Goal: Task Accomplishment & Management: Use online tool/utility

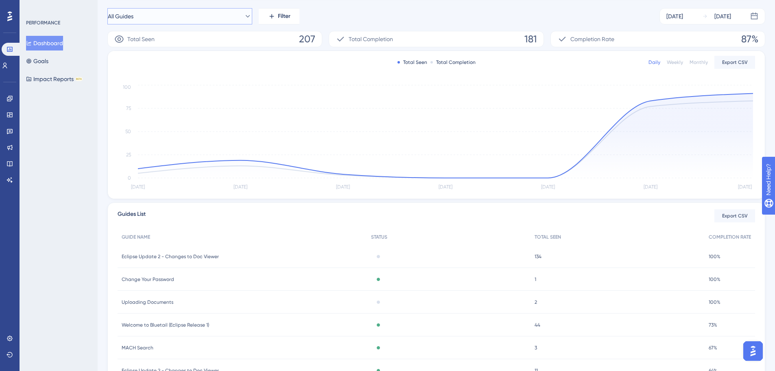
click at [244, 17] on icon at bounding box center [248, 16] width 8 height 8
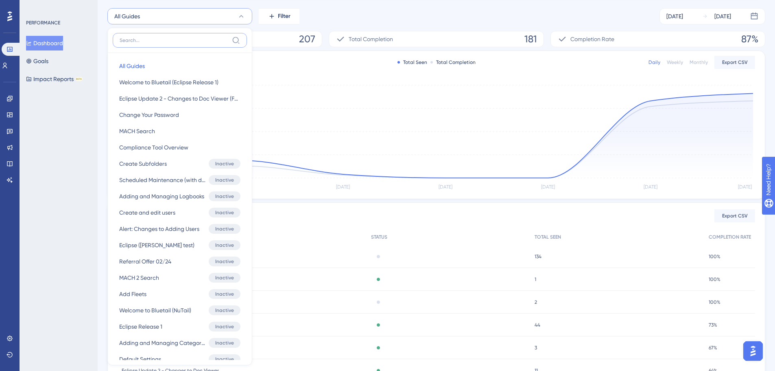
scroll to position [93, 0]
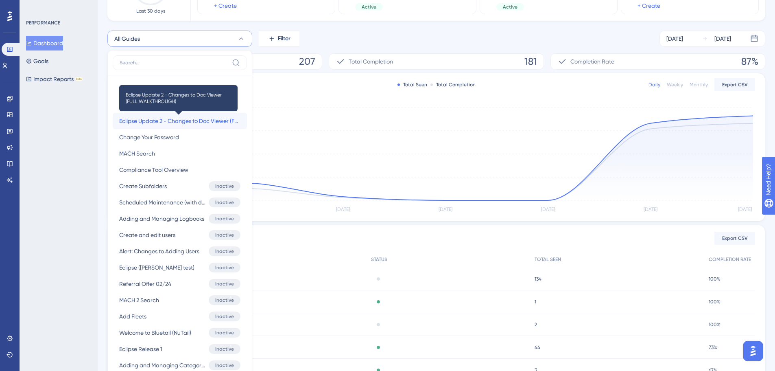
click at [190, 118] on span "Eclipse Update 2 - Changes to Doc Viewer (FULL WALKTHROUGH)" at bounding box center [179, 121] width 121 height 10
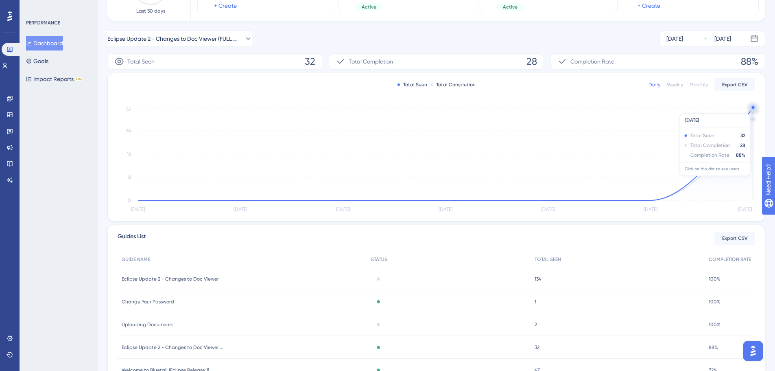
click at [751, 109] on icon "Sep 17 Sep 18 Sep 19 Sep 20 Sep 21 Sep 22 Sep 23 0 8 16 24 32" at bounding box center [437, 159] width 638 height 109
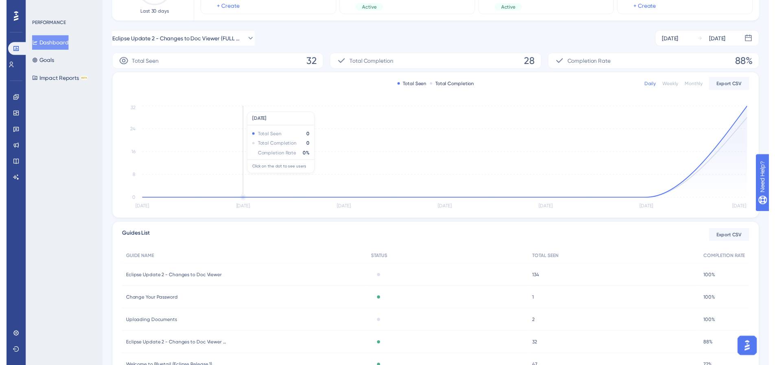
scroll to position [0, 0]
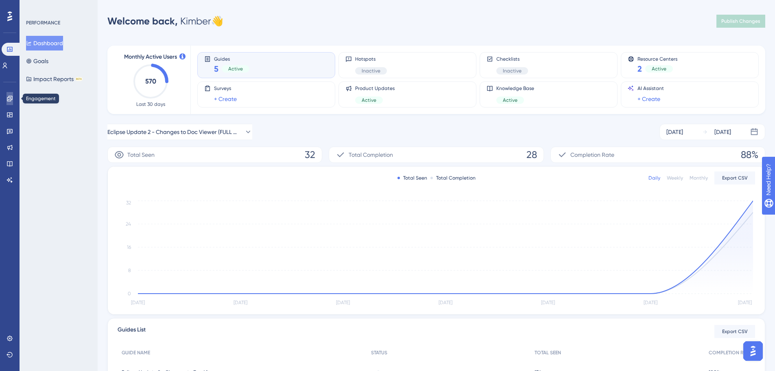
click at [7, 99] on link at bounding box center [10, 98] width 7 height 13
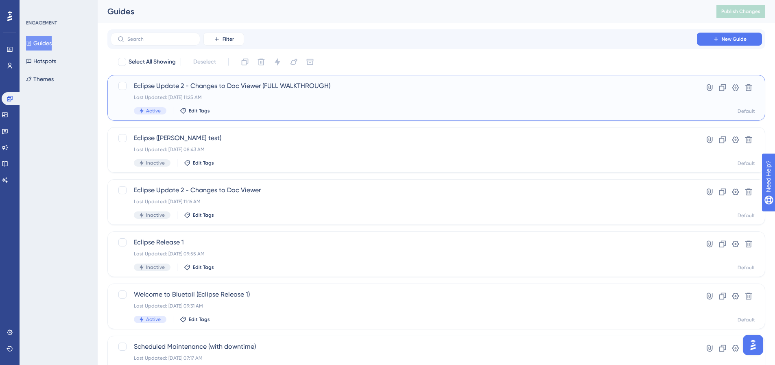
click at [285, 96] on div "Last Updated: [DATE] 11:25 AM" at bounding box center [404, 97] width 540 height 7
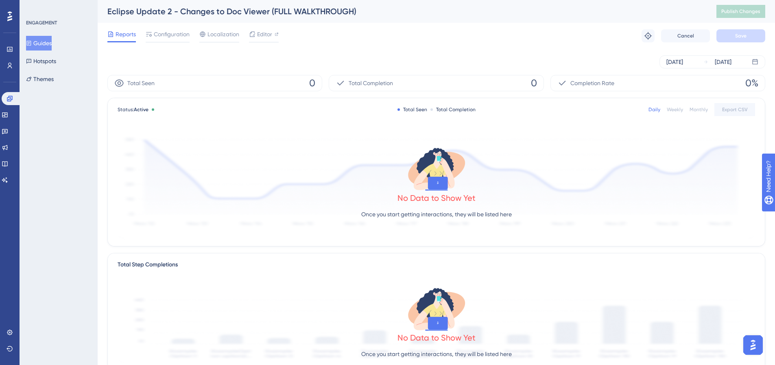
click at [381, 177] on div "No Data to Show Yet Once you start getting interactions, they will be listed he…" at bounding box center [437, 184] width 638 height 109
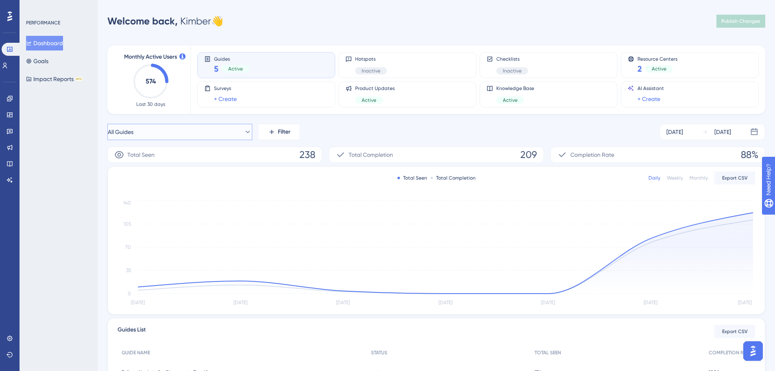
click at [236, 133] on button "All Guides" at bounding box center [179, 132] width 145 height 16
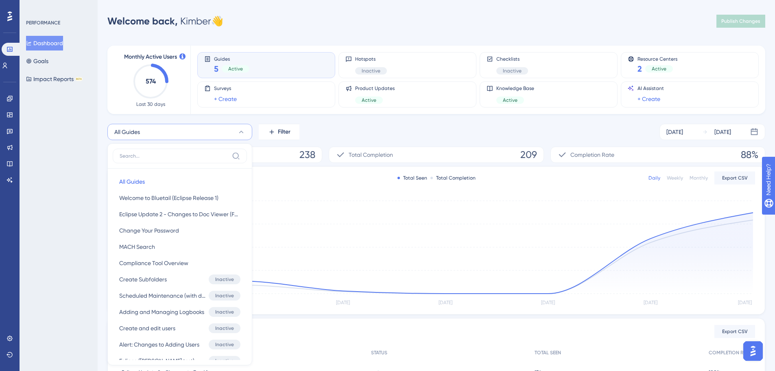
scroll to position [69, 0]
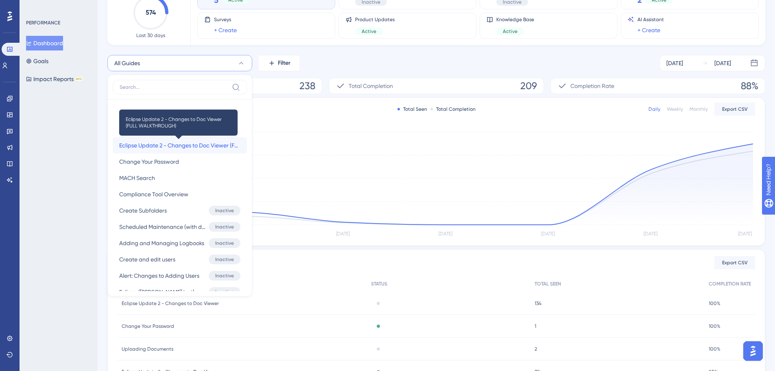
click at [168, 146] on span "Eclipse Update 2 - Changes to Doc Viewer (FULL WALKTHROUGH)" at bounding box center [179, 145] width 121 height 10
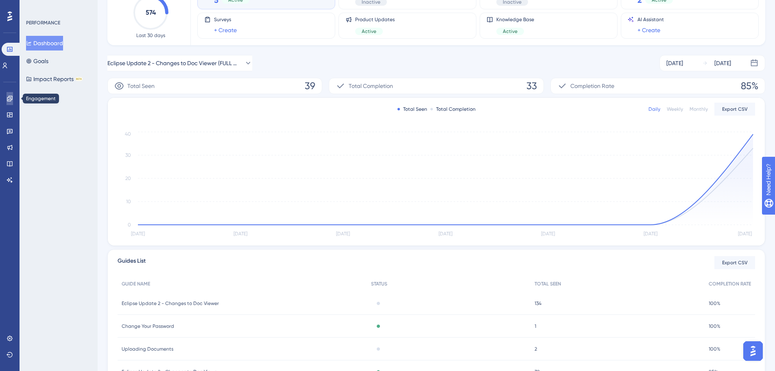
click at [13, 97] on link at bounding box center [10, 98] width 7 height 13
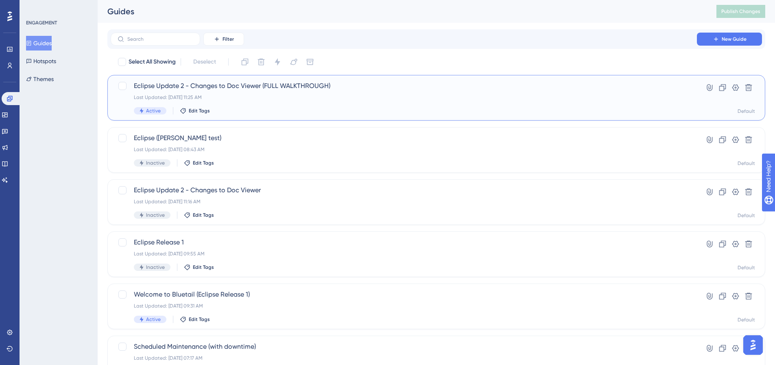
click at [269, 98] on div "Last Updated: [DATE] 11:25 AM" at bounding box center [404, 97] width 540 height 7
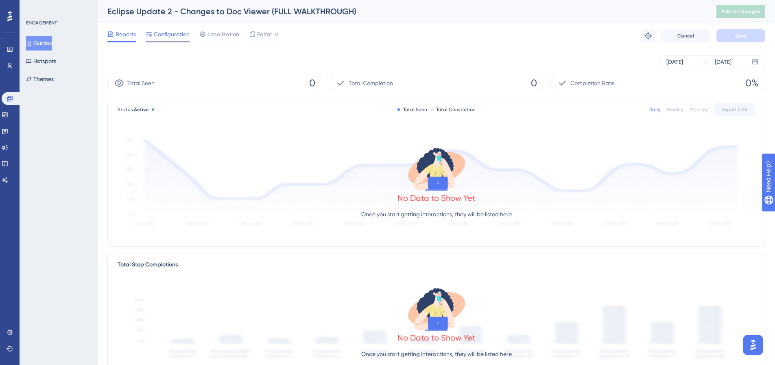
click at [186, 35] on span "Configuration" at bounding box center [172, 34] width 36 height 10
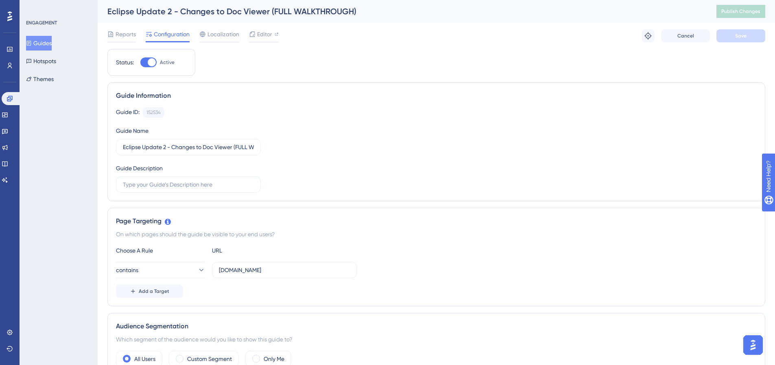
scroll to position [41, 0]
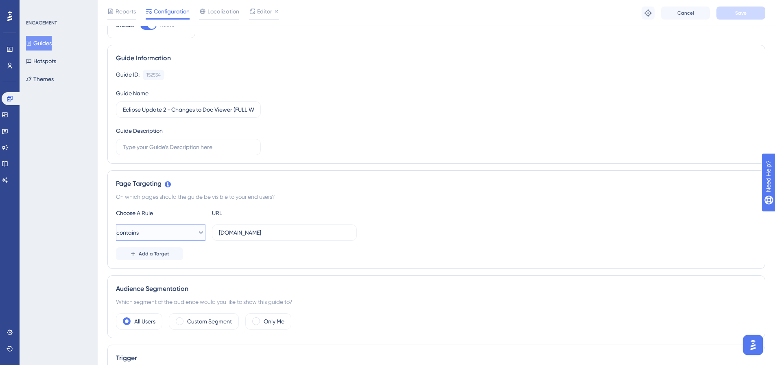
click at [199, 232] on icon at bounding box center [201, 232] width 4 height 2
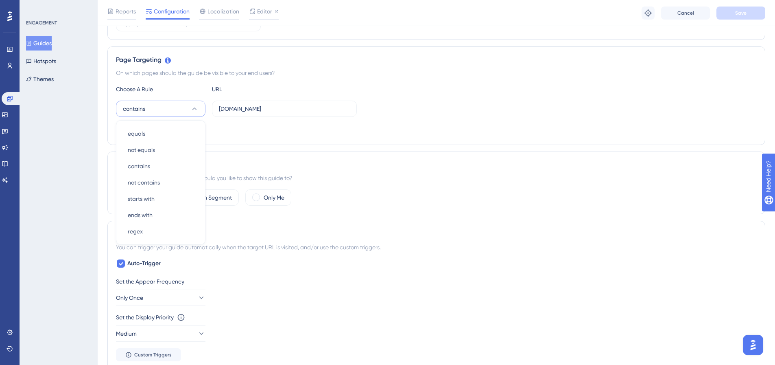
click at [499, 200] on div "All Users Custom Segment Only Me" at bounding box center [436, 197] width 641 height 16
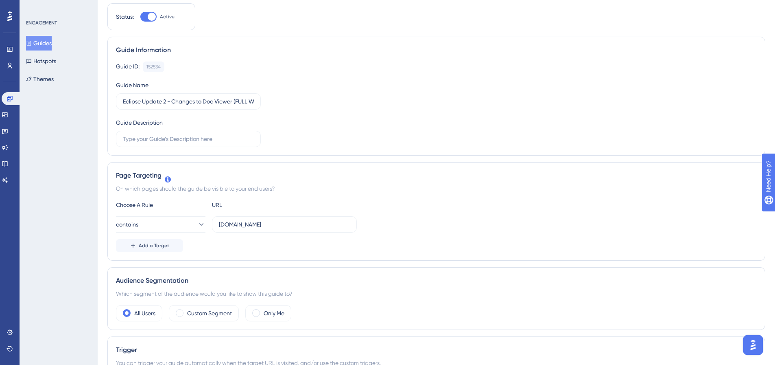
scroll to position [0, 0]
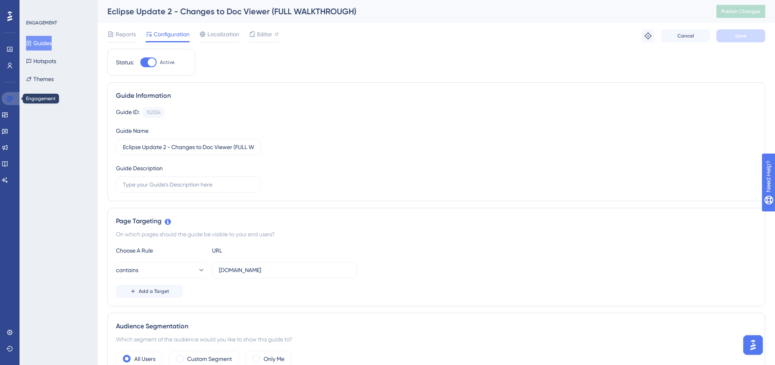
click at [11, 96] on icon at bounding box center [10, 98] width 7 height 7
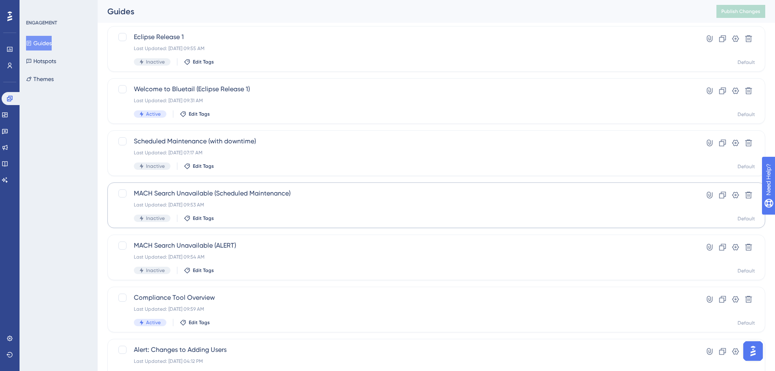
scroll to position [261, 0]
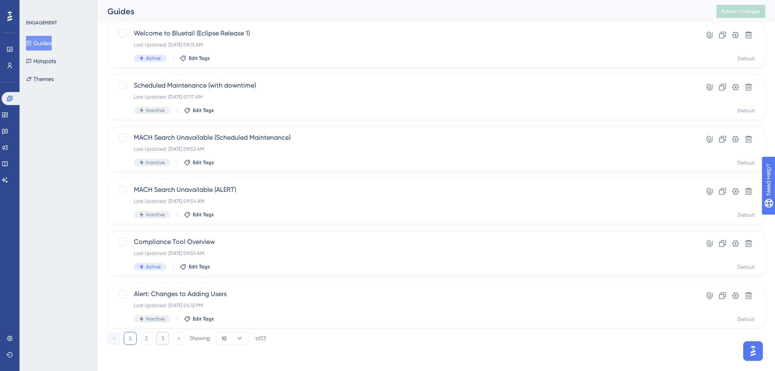
click at [161, 334] on button "3" at bounding box center [162, 338] width 13 height 13
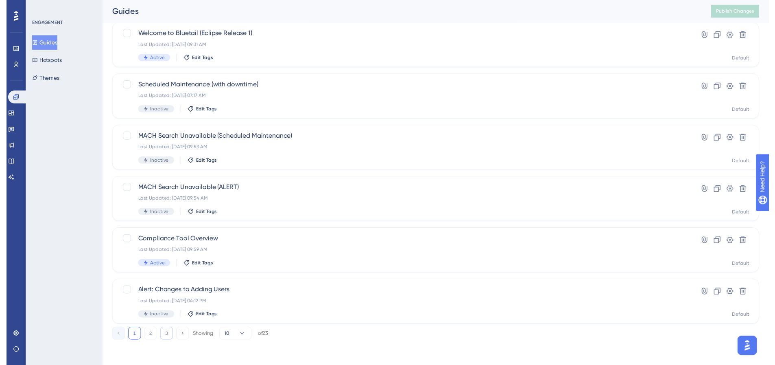
scroll to position [0, 0]
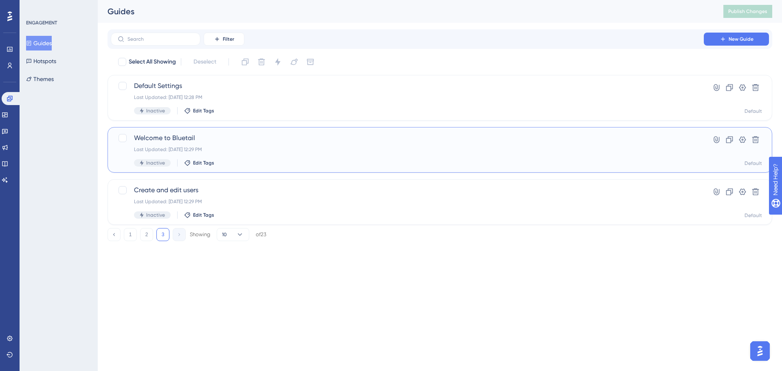
click at [191, 137] on span "Welcome to Bluetail" at bounding box center [407, 138] width 546 height 10
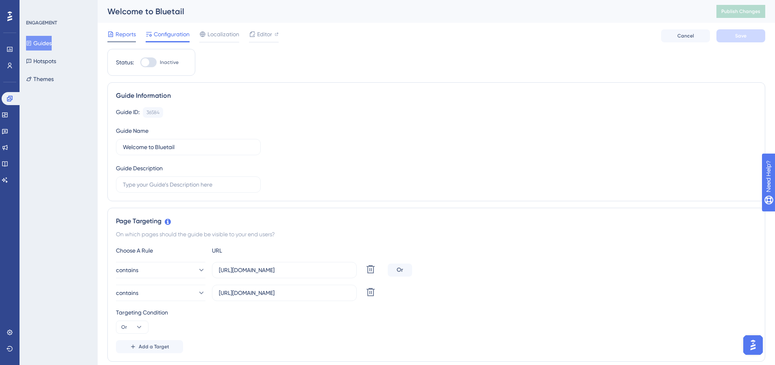
click at [125, 32] on span "Reports" at bounding box center [126, 34] width 20 height 10
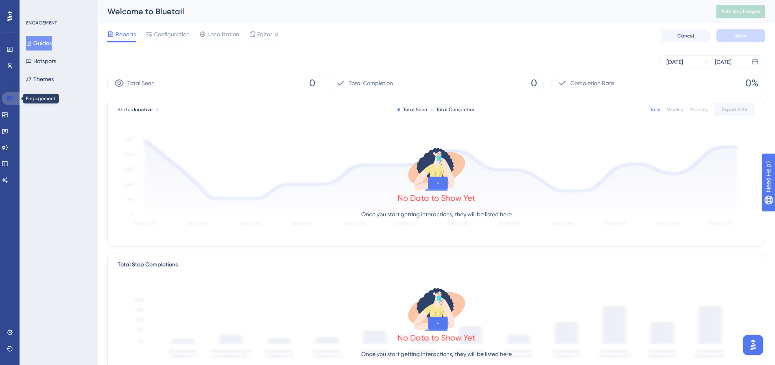
click at [10, 95] on icon at bounding box center [10, 98] width 7 height 7
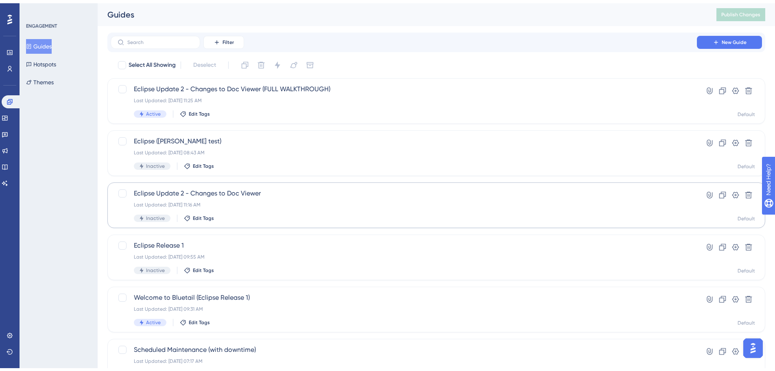
scroll to position [41, 0]
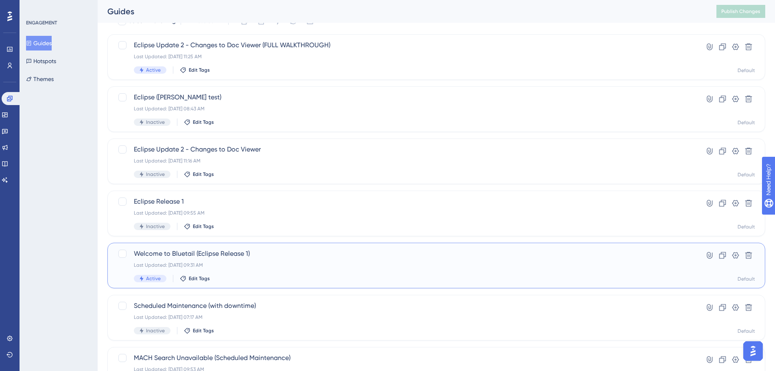
click at [276, 261] on div "Welcome to Bluetail (Eclipse Release 1) Last Updated: [DATE] 09:31 AM Active Ed…" at bounding box center [404, 265] width 540 height 33
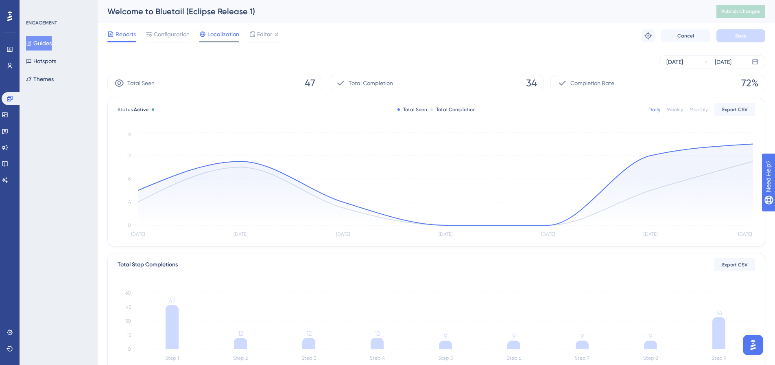
click at [221, 36] on span "Localization" at bounding box center [224, 34] width 32 height 10
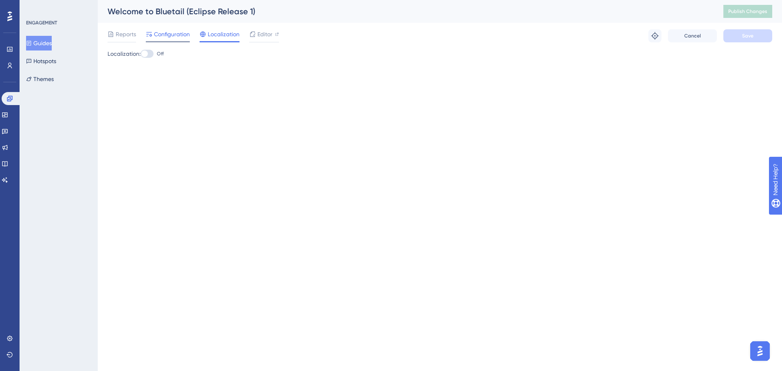
click at [183, 33] on span "Configuration" at bounding box center [172, 34] width 36 height 10
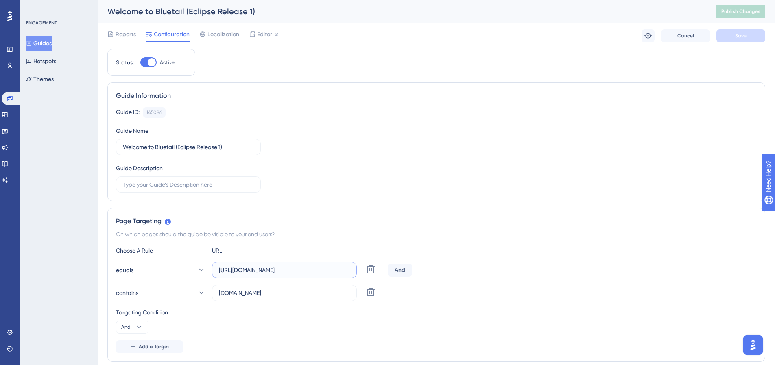
drag, startPoint x: 348, startPoint y: 266, endPoint x: 210, endPoint y: 262, distance: 137.6
click at [210, 262] on div "equals [URL][DOMAIN_NAME] Delete" at bounding box center [250, 270] width 269 height 16
click at [7, 99] on icon at bounding box center [10, 98] width 7 height 7
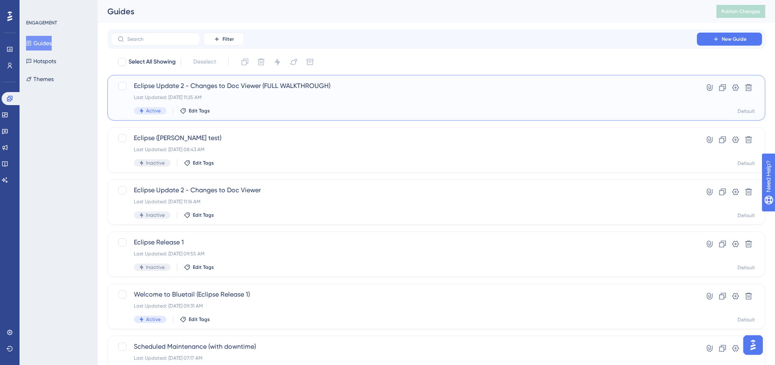
click at [301, 99] on div "Last Updated: [DATE] 11:25 AM" at bounding box center [404, 97] width 540 height 7
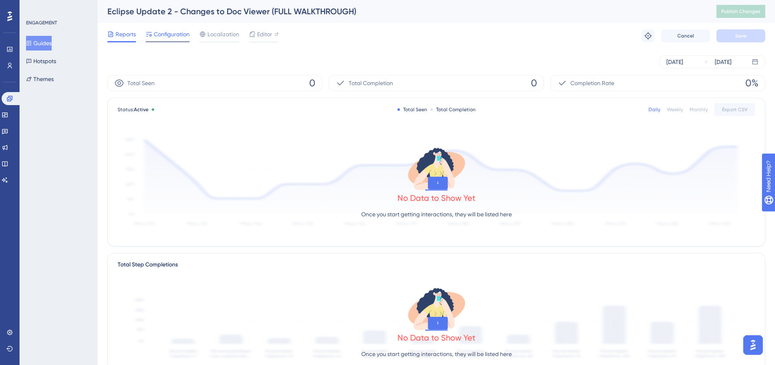
click at [180, 35] on span "Configuration" at bounding box center [172, 34] width 36 height 10
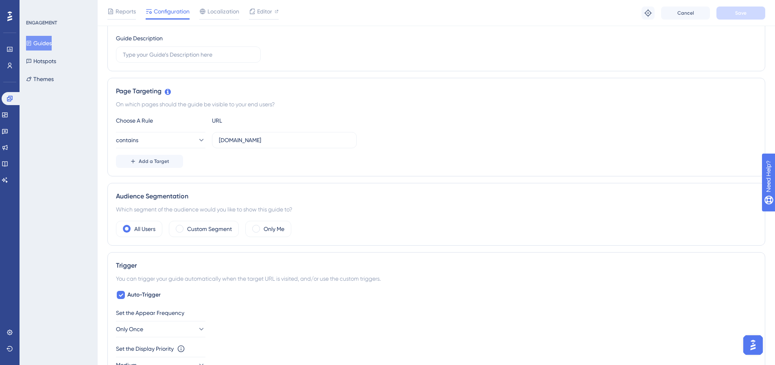
scroll to position [122, 0]
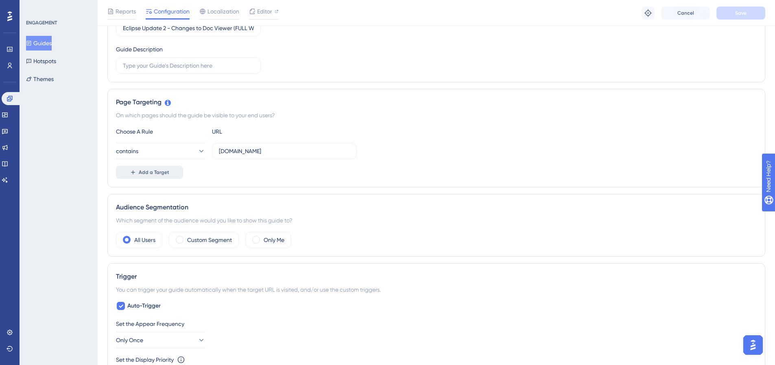
click at [143, 171] on span "Add a Target" at bounding box center [154, 172] width 31 height 7
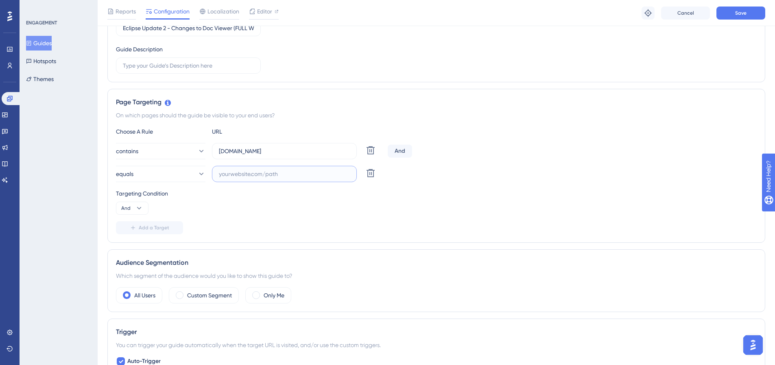
click at [235, 175] on input "text" at bounding box center [284, 173] width 131 height 9
paste input "[URL][DOMAIN_NAME]"
type input "[URL][DOMAIN_NAME]"
click at [409, 206] on div "Targeting Condition And" at bounding box center [436, 201] width 641 height 26
click at [741, 10] on span "Save" at bounding box center [741, 13] width 11 height 7
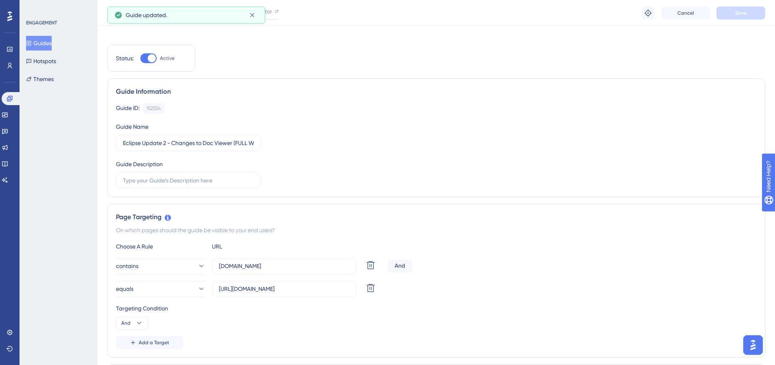
scroll to position [0, 0]
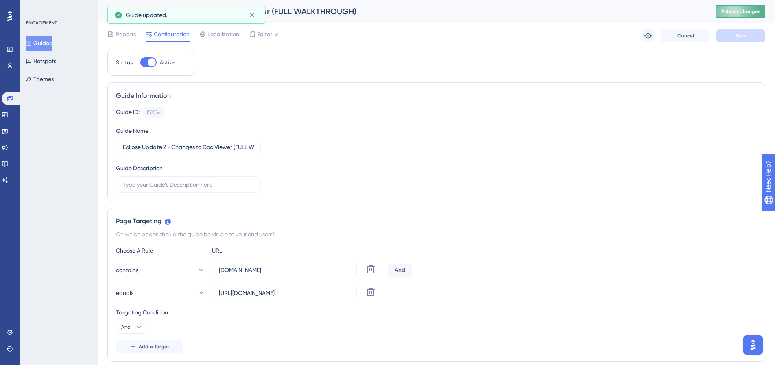
click at [750, 8] on span "Publish Changes" at bounding box center [741, 11] width 39 height 7
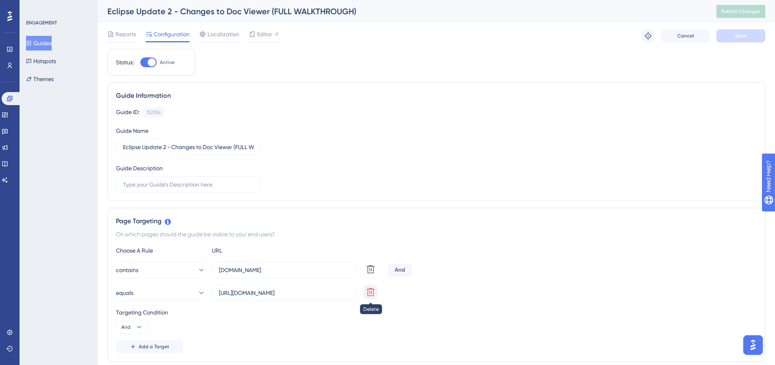
click at [372, 290] on icon at bounding box center [371, 292] width 10 height 10
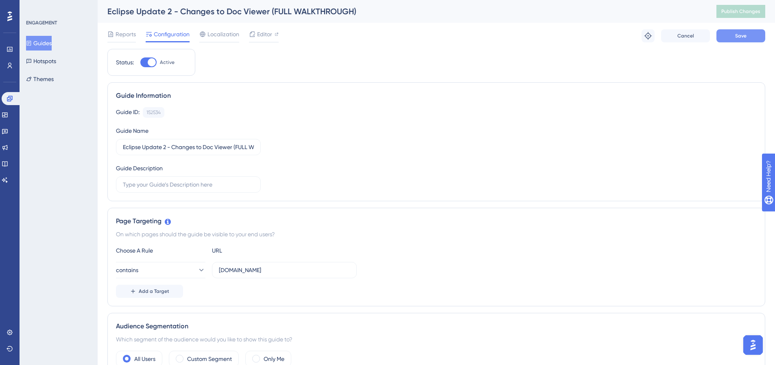
click at [754, 33] on button "Save" at bounding box center [741, 35] width 49 height 13
click at [280, 272] on input "[DOMAIN_NAME]" at bounding box center [284, 269] width 131 height 9
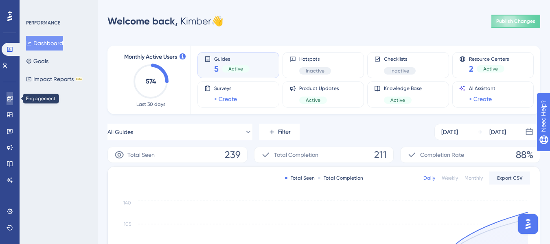
click at [9, 102] on link at bounding box center [10, 98] width 7 height 13
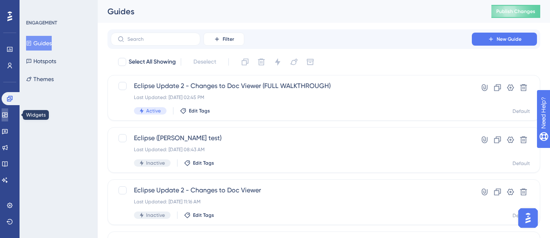
click at [8, 111] on link at bounding box center [5, 114] width 7 height 13
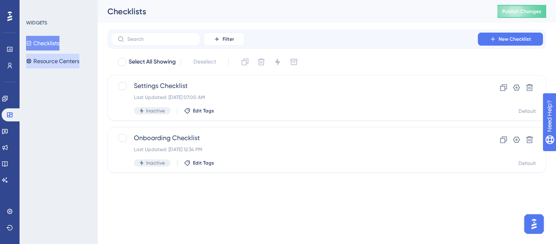
click at [50, 65] on button "Resource Centers" at bounding box center [52, 61] width 53 height 15
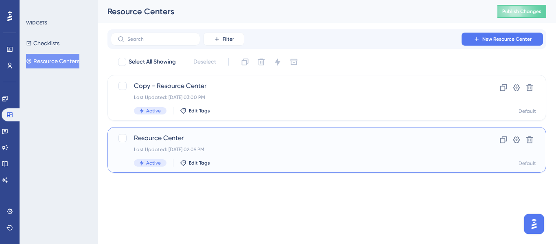
click at [170, 136] on span "Resource Center" at bounding box center [294, 138] width 321 height 10
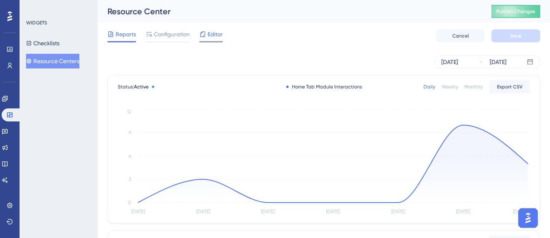
click at [222, 39] on span "Editor" at bounding box center [215, 34] width 15 height 10
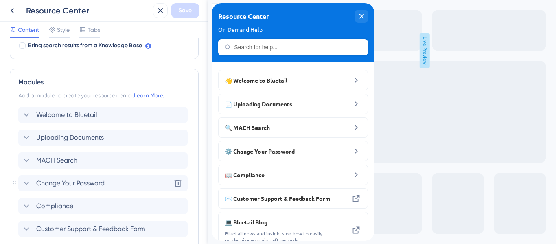
scroll to position [326, 0]
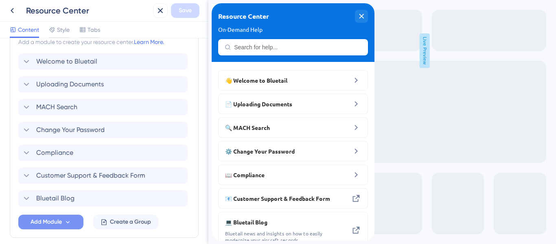
click at [72, 218] on button "Add Module" at bounding box center [50, 222] width 65 height 15
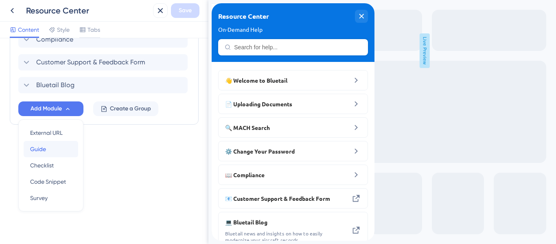
click at [41, 153] on span "Guide" at bounding box center [38, 149] width 16 height 10
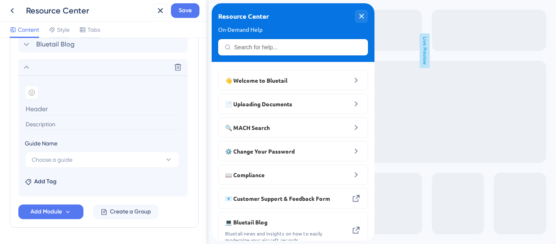
scroll to position [506, 0]
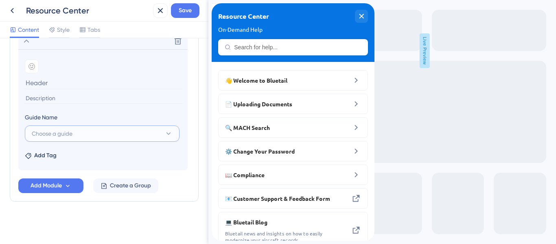
click at [118, 131] on button "Choose a guide" at bounding box center [102, 133] width 155 height 16
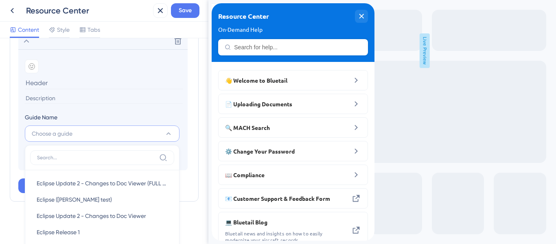
scroll to position [590, 0]
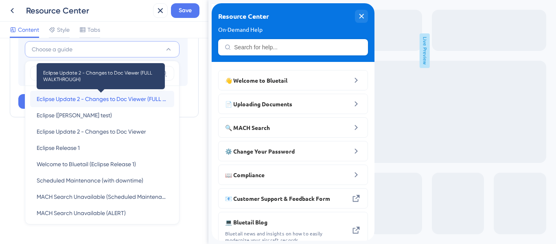
click at [88, 95] on span "Eclipse Update 2 - Changes to Doc Viewer (FULL WALKTHROUGH)" at bounding box center [102, 99] width 131 height 10
type input "Eclipse Update 2 - Changes to Doc Viewer (FULL WALKTHROUGH)"
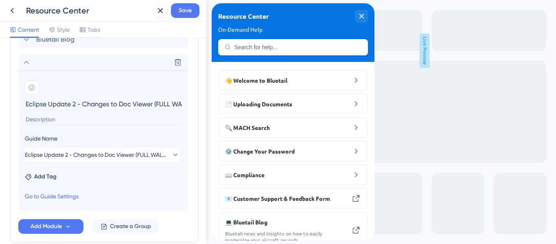
scroll to position [444, 0]
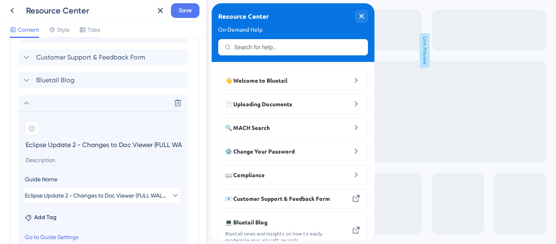
click at [94, 141] on input "Eclipse Update 2 - Changes to Doc Viewer (FULL WALKTHROUGH)" at bounding box center [104, 144] width 158 height 13
drag, startPoint x: 26, startPoint y: 145, endPoint x: 196, endPoint y: 148, distance: 169.8
click at [196, 148] on div "Resource Center Header Title Resource Center 13 Resource Center Subtitle On-Dem…" at bounding box center [104, 141] width 208 height 206
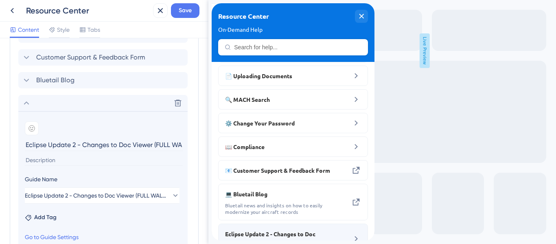
scroll to position [0, 0]
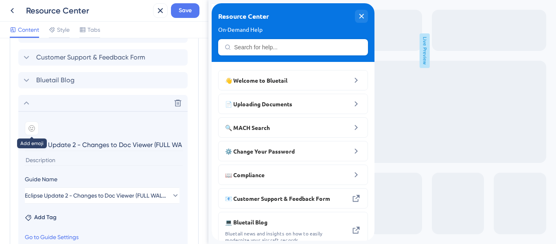
click at [29, 129] on icon at bounding box center [32, 128] width 6 height 6
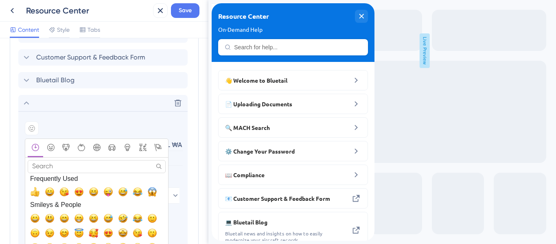
click at [83, 162] on input "Search" at bounding box center [97, 166] width 138 height 13
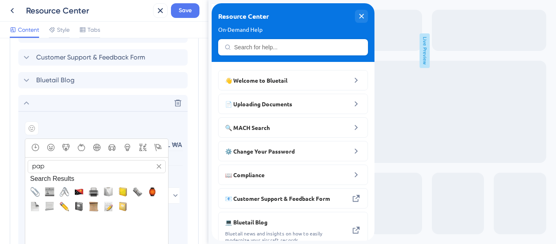
type input "pap"
click at [102, 226] on div "Search Results Frequently Used Smileys & People Animals & Nature Food & Drink A…" at bounding box center [96, 228] width 143 height 110
click at [48, 166] on input "pap" at bounding box center [97, 166] width 138 height 13
click at [107, 230] on div "Search Results Frequently Used Smileys & People Animals & Nature Food & Drink A…" at bounding box center [96, 228] width 143 height 110
drag, startPoint x: 61, startPoint y: 166, endPoint x: 16, endPoint y: 168, distance: 45.2
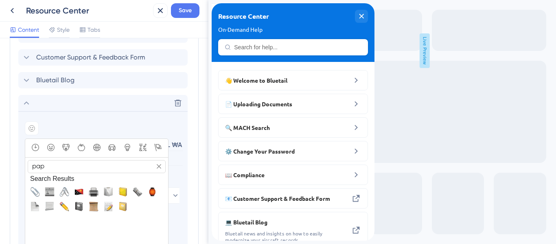
click at [16, 168] on div "Modules Add a module to create your resource center. Learn More. Welcome to Blu…" at bounding box center [104, 89] width 189 height 385
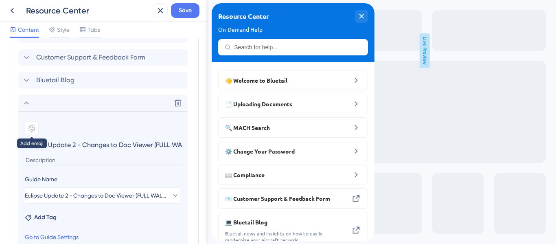
click at [36, 125] on div at bounding box center [32, 128] width 14 height 14
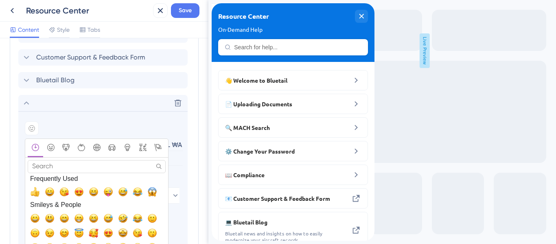
click at [45, 168] on input "Search" at bounding box center [97, 166] width 138 height 13
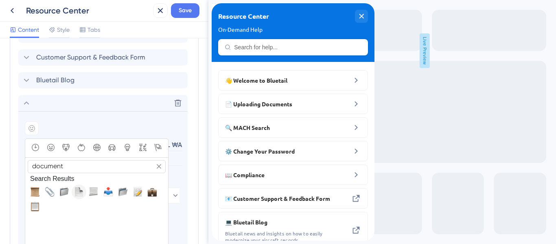
type input "document"
click at [77, 192] on span "📄, page_facing_up" at bounding box center [79, 192] width 10 height 10
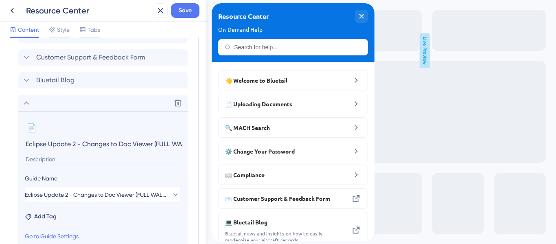
click at [51, 143] on input "Eclipse Update 2 - Changes to Doc Viewer (FULL WALKTHROUGH)" at bounding box center [104, 144] width 158 height 13
drag, startPoint x: 238, startPoint y: 145, endPoint x: 225, endPoint y: 142, distance: 13.4
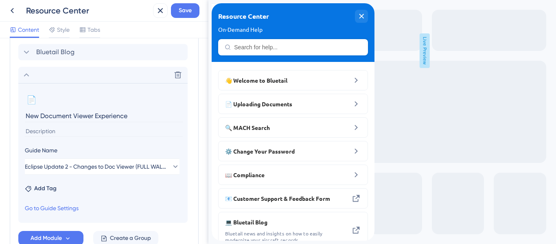
scroll to position [484, 0]
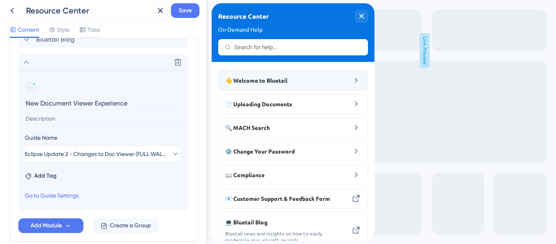
type input "New Document Viewer Experience"
click at [351, 83] on icon at bounding box center [356, 80] width 10 height 10
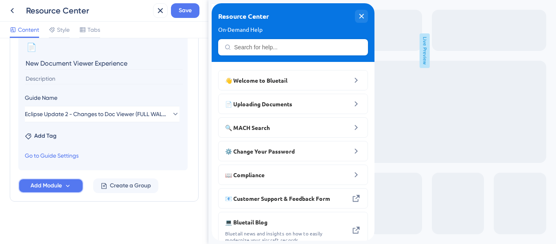
click at [35, 184] on span "Add Module" at bounding box center [46, 186] width 31 height 10
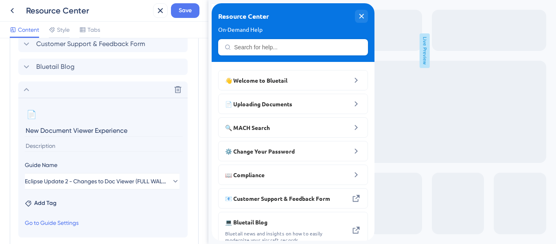
scroll to position [438, 0]
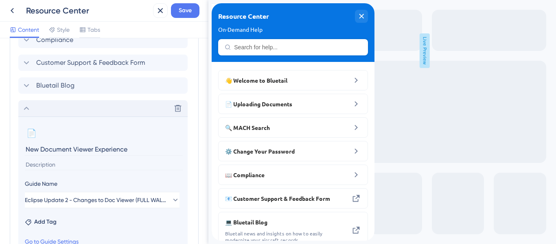
click at [29, 108] on icon at bounding box center [27, 108] width 10 height 10
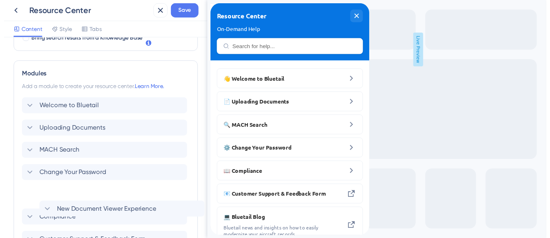
scroll to position [280, 0]
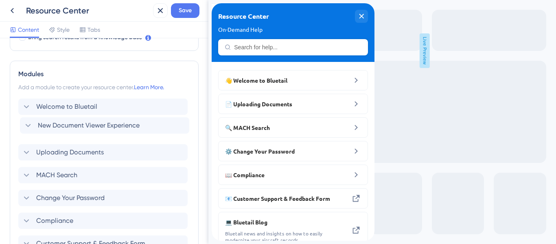
drag, startPoint x: 75, startPoint y: 162, endPoint x: 77, endPoint y: 122, distance: 40.3
click at [77, 122] on div "Welcome to Bluetail Uploading Documents MACH Search Change Your Password Compli…" at bounding box center [104, 187] width 172 height 176
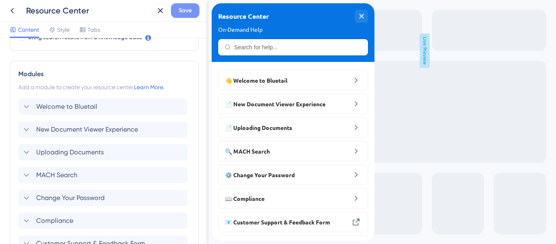
click at [195, 9] on button "Save" at bounding box center [185, 10] width 28 height 15
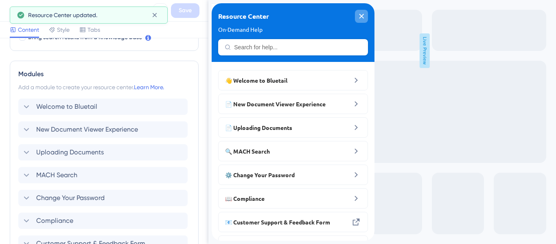
click at [359, 17] on div "close resource center" at bounding box center [361, 16] width 13 height 13
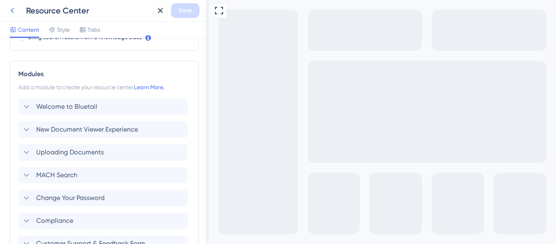
click at [13, 9] on icon at bounding box center [12, 11] width 10 height 10
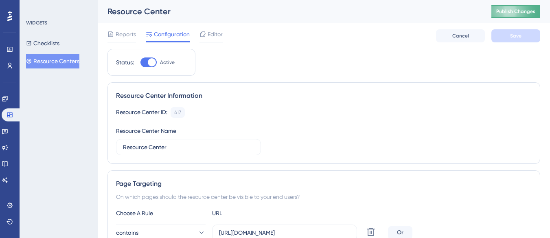
click at [516, 10] on span "Publish Changes" at bounding box center [515, 11] width 39 height 7
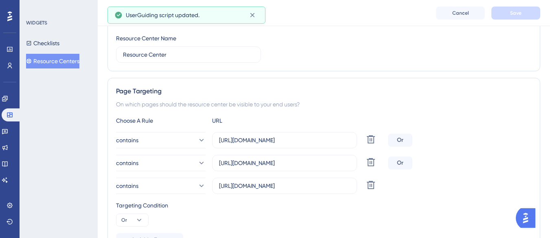
scroll to position [81, 0]
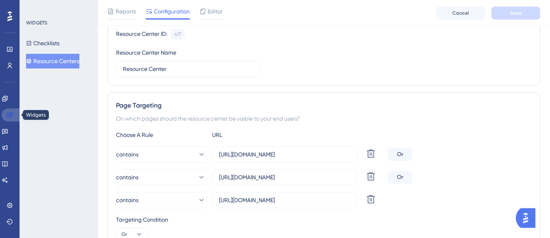
click at [15, 114] on link at bounding box center [12, 114] width 20 height 13
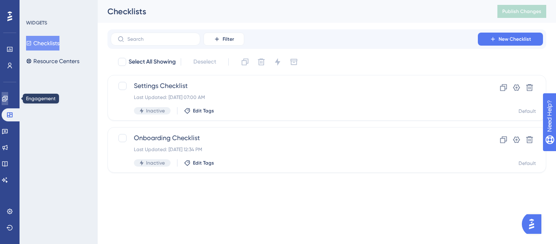
click at [8, 96] on link at bounding box center [5, 98] width 7 height 13
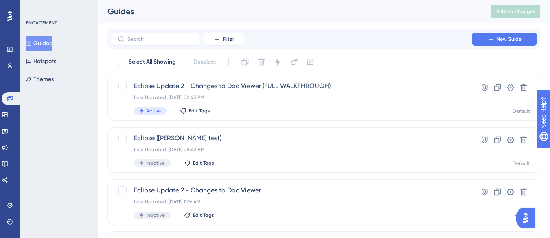
click at [52, 40] on button "Guides" at bounding box center [39, 43] width 26 height 15
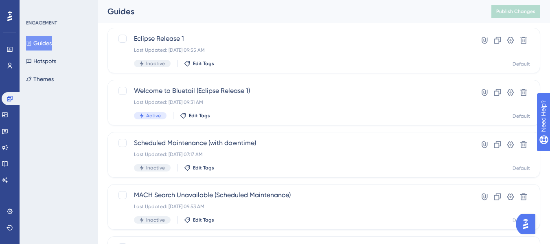
scroll to position [163, 0]
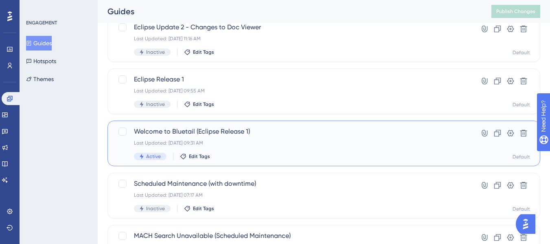
click at [234, 139] on div "Welcome to Bluetail (Eclipse Release 1) Last Updated: [DATE] 09:31 AM Active Ed…" at bounding box center [291, 143] width 315 height 33
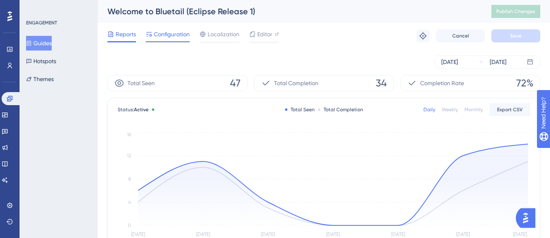
click at [177, 30] on span "Configuration" at bounding box center [172, 34] width 36 height 10
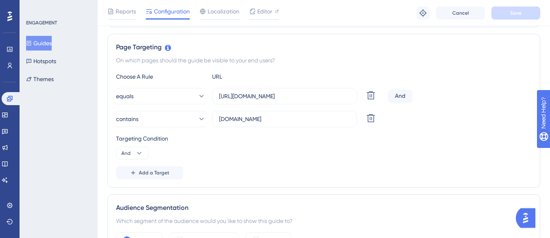
scroll to position [163, 0]
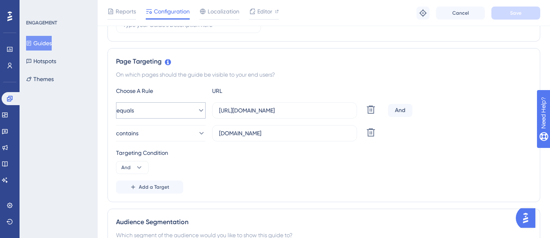
drag, startPoint x: 350, startPoint y: 111, endPoint x: 181, endPoint y: 112, distance: 168.9
click at [181, 112] on div "equals [URL][DOMAIN_NAME] Delete" at bounding box center [250, 110] width 269 height 16
click at [289, 191] on div "Add a Target" at bounding box center [324, 186] width 416 height 13
drag, startPoint x: 338, startPoint y: 112, endPoint x: 201, endPoint y: 114, distance: 136.4
click at [201, 114] on div "equals [URL][DOMAIN_NAME] Delete" at bounding box center [250, 110] width 269 height 16
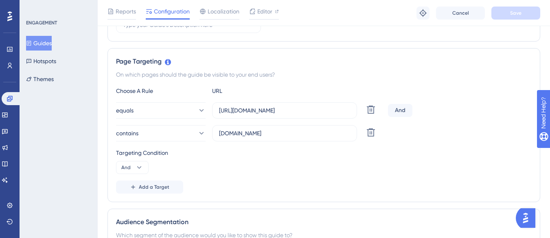
click at [271, 195] on div "Page Targeting On which pages should the guide be visible to your end users? Ch…" at bounding box center [323, 125] width 433 height 154
click at [17, 98] on link at bounding box center [12, 98] width 20 height 13
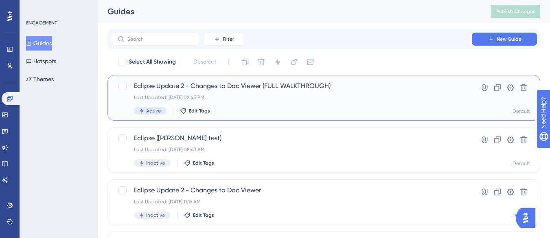
click at [219, 106] on div "Eclipse Update 2 - Changes to Doc Viewer (FULL WALKTHROUGH) Last Updated: Sep 2…" at bounding box center [291, 97] width 315 height 33
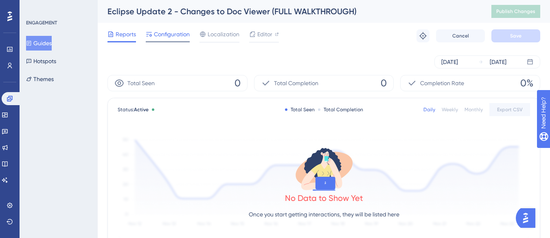
click at [184, 35] on span "Configuration" at bounding box center [172, 34] width 36 height 10
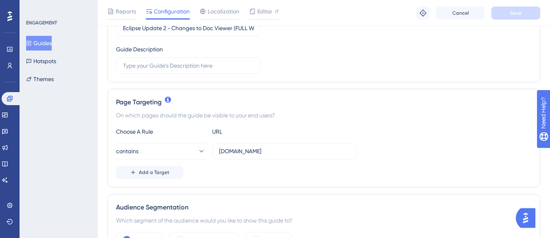
scroll to position [163, 0]
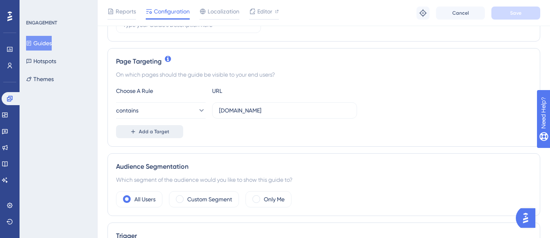
click at [146, 131] on span "Add a Target" at bounding box center [154, 131] width 31 height 7
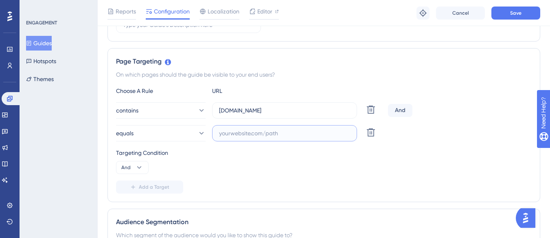
click at [245, 131] on input "text" at bounding box center [284, 133] width 131 height 9
paste input "[URL][DOMAIN_NAME]"
type input "[URL][DOMAIN_NAME]"
drag, startPoint x: 293, startPoint y: 112, endPoint x: 215, endPoint y: 112, distance: 77.7
click at [215, 112] on label "[DOMAIN_NAME]" at bounding box center [284, 110] width 145 height 16
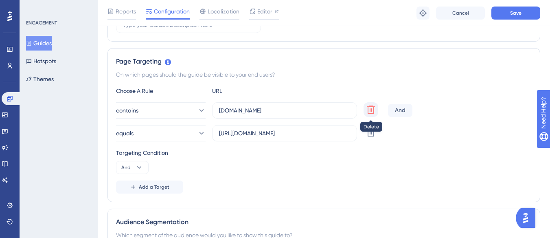
click at [372, 111] on icon at bounding box center [371, 109] width 8 height 8
type input "[URL][DOMAIN_NAME]"
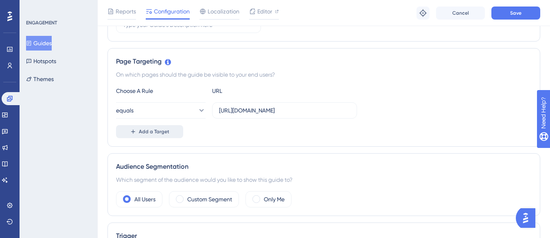
click at [159, 129] on span "Add a Target" at bounding box center [154, 131] width 31 height 7
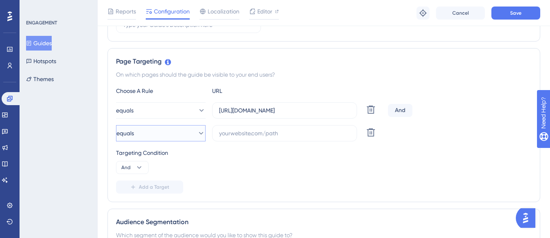
click at [145, 134] on button "equals" at bounding box center [161, 133] width 90 height 16
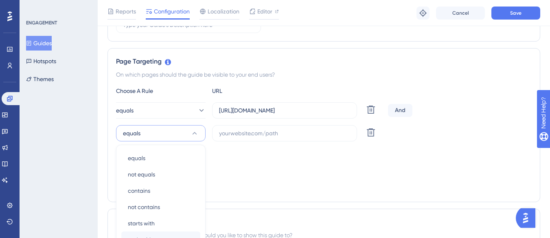
scroll to position [251, 0]
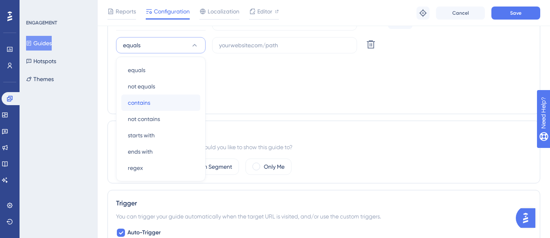
click at [143, 104] on span "contains" at bounding box center [139, 103] width 22 height 10
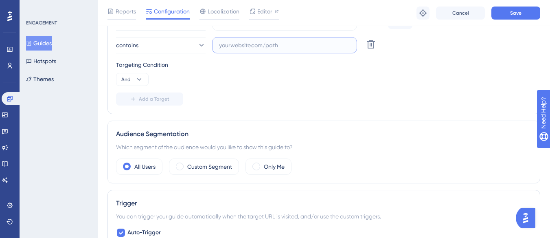
click at [273, 43] on input "text" at bounding box center [284, 45] width 131 height 9
paste input "[DOMAIN_NAME]"
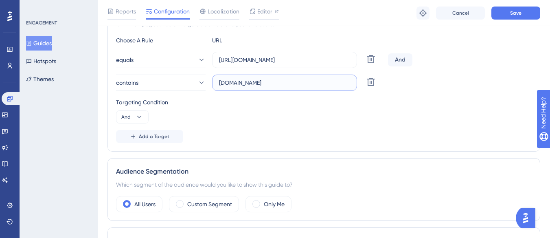
scroll to position [169, 0]
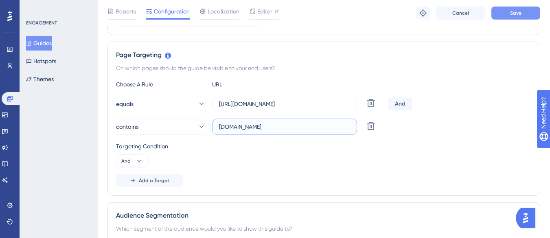
type input "[DOMAIN_NAME]"
click at [510, 15] on button "Save" at bounding box center [515, 13] width 49 height 13
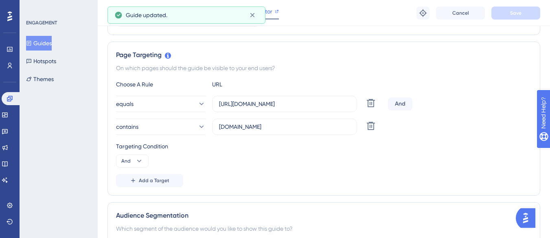
click at [250, 16] on icon at bounding box center [252, 15] width 8 height 8
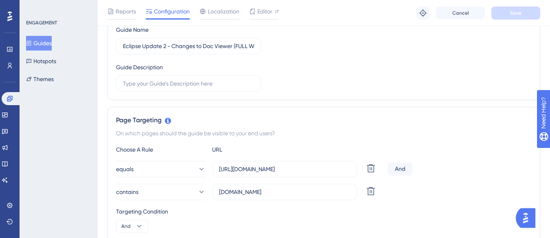
scroll to position [0, 0]
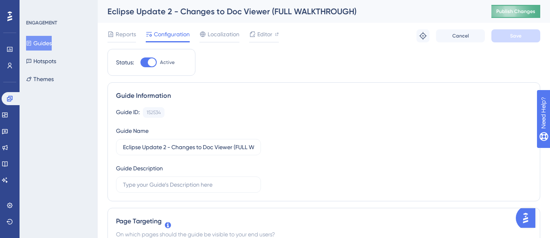
click at [505, 14] on span "Publish Changes" at bounding box center [515, 11] width 39 height 7
